Goal: Transaction & Acquisition: Obtain resource

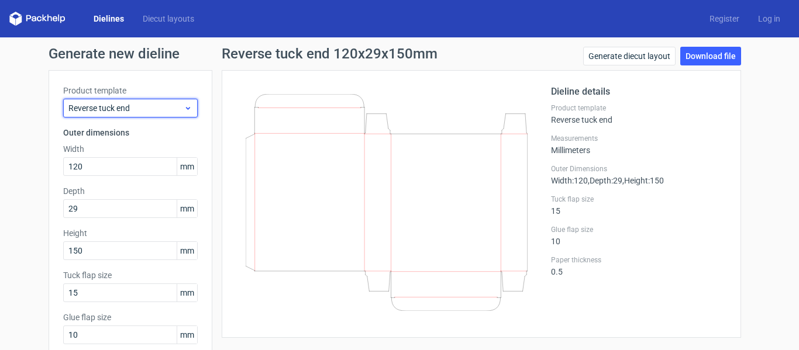
click at [98, 109] on span "Reverse tuck end" at bounding box center [125, 108] width 115 height 12
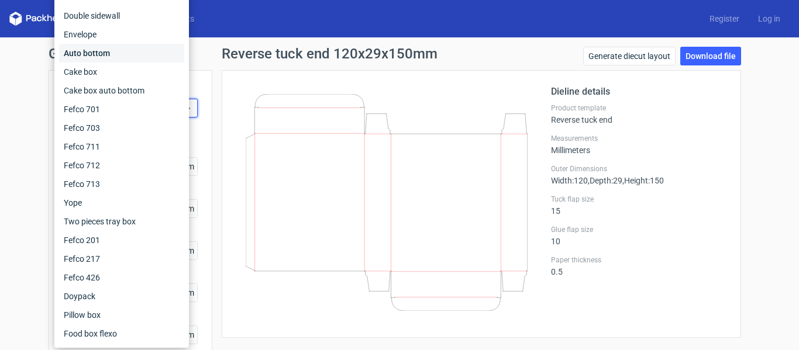
click at [98, 56] on div "Auto bottom" at bounding box center [121, 53] width 125 height 19
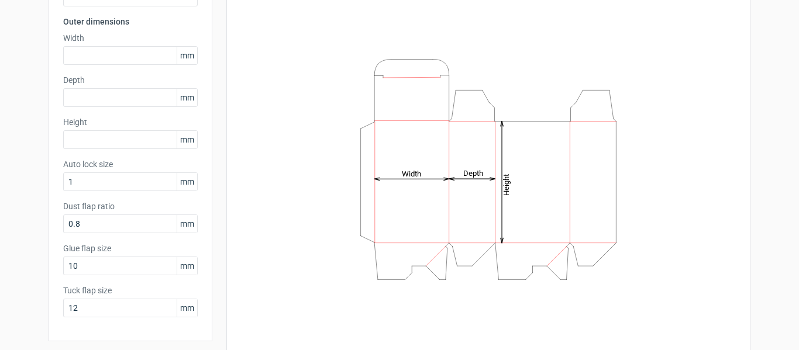
scroll to position [114, 0]
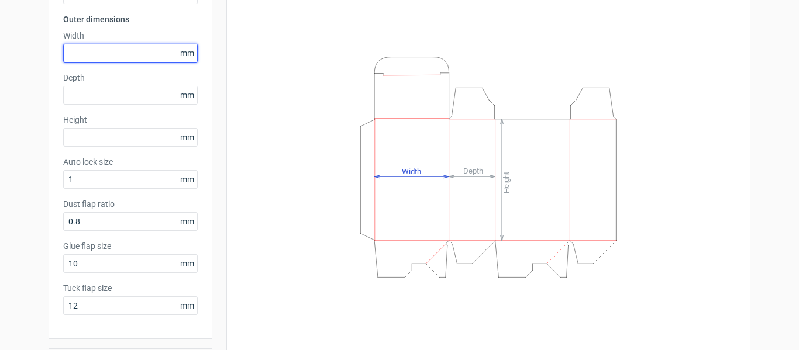
click at [122, 59] on input "text" at bounding box center [130, 53] width 135 height 19
type input "123"
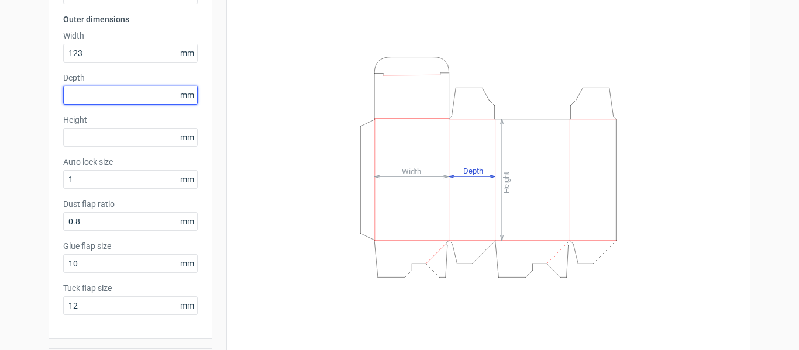
click at [111, 91] on input "text" at bounding box center [130, 95] width 135 height 19
type input "27"
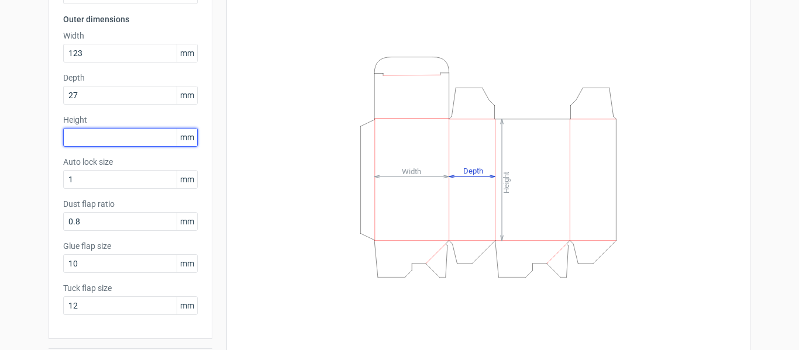
click at [106, 133] on input "text" at bounding box center [130, 137] width 135 height 19
type input "148"
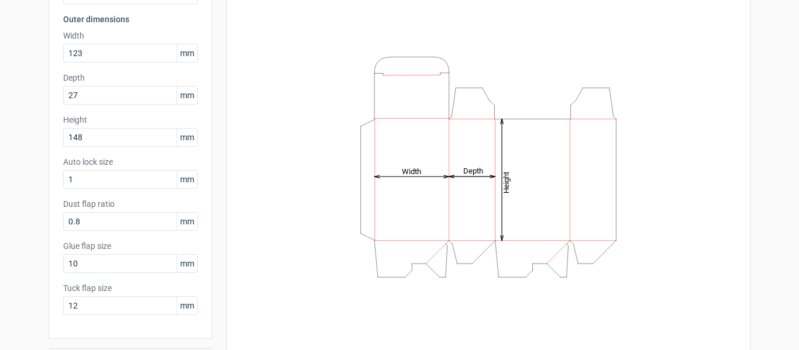
click at [241, 163] on div "Height Depth Width" at bounding box center [488, 166] width 495 height 391
click at [112, 272] on input "10" at bounding box center [130, 264] width 135 height 19
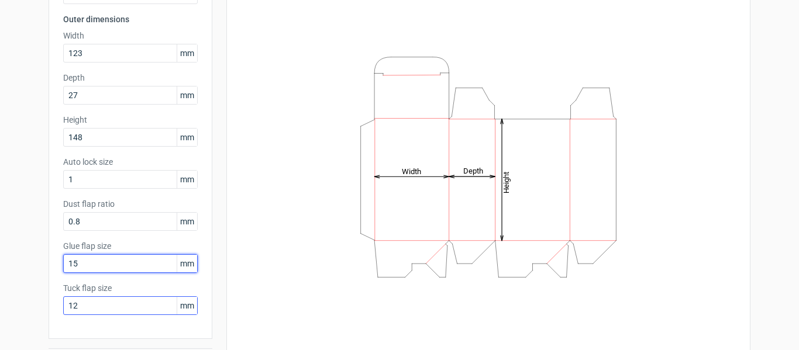
type input "15"
click at [97, 303] on input "12" at bounding box center [130, 306] width 135 height 19
type input "15"
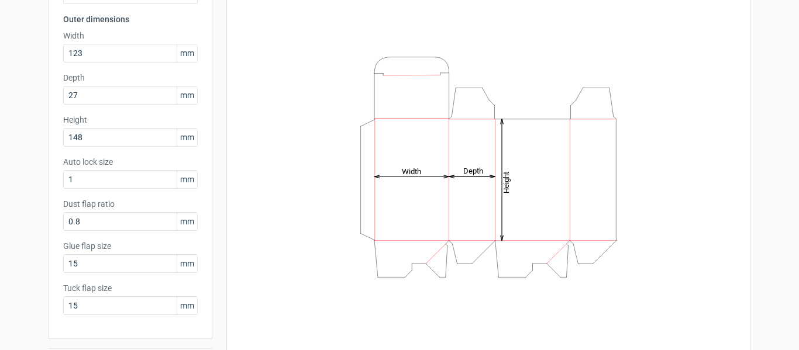
click at [304, 235] on div "Height Depth Width" at bounding box center [488, 166] width 495 height 391
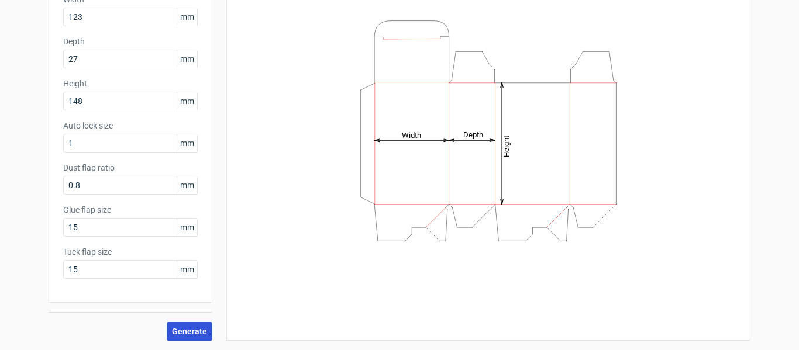
click at [193, 331] on span "Generate" at bounding box center [189, 332] width 35 height 8
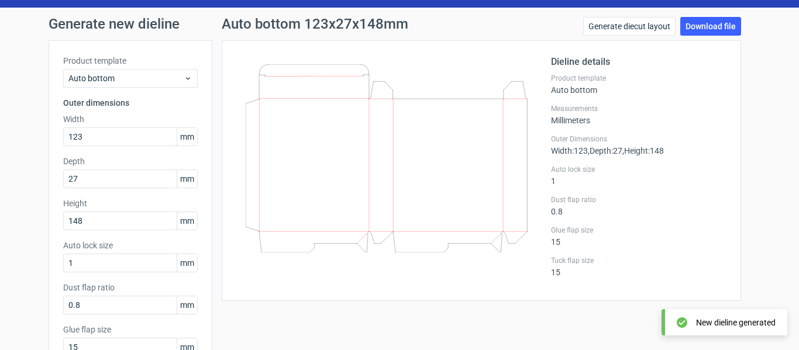
scroll to position [26, 0]
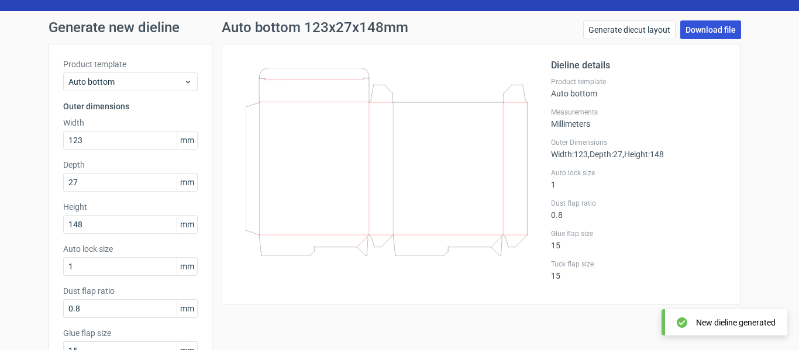
click at [709, 21] on link "Download file" at bounding box center [711, 29] width 61 height 19
